Goal: Information Seeking & Learning: Learn about a topic

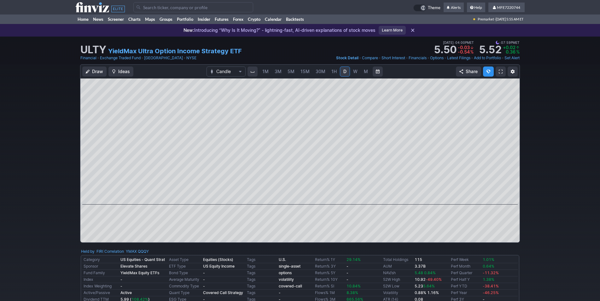
click at [541, 168] on div "Draw Ideas Candle 1M 3M 5M 15M 30M 1H D W M Share" at bounding box center [300, 156] width 600 height 184
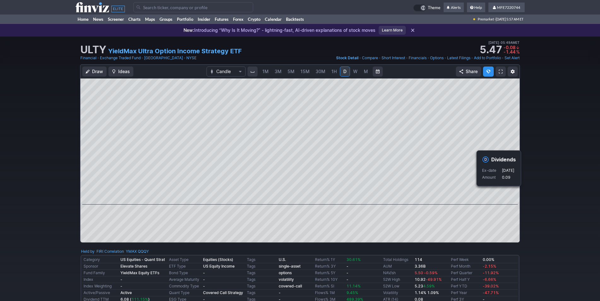
click at [560, 186] on div "Draw Ideas Candle 1M 3M 5M 15M 30M 1H D W M Share" at bounding box center [300, 156] width 600 height 184
